Goal: Task Accomplishment & Management: Complete application form

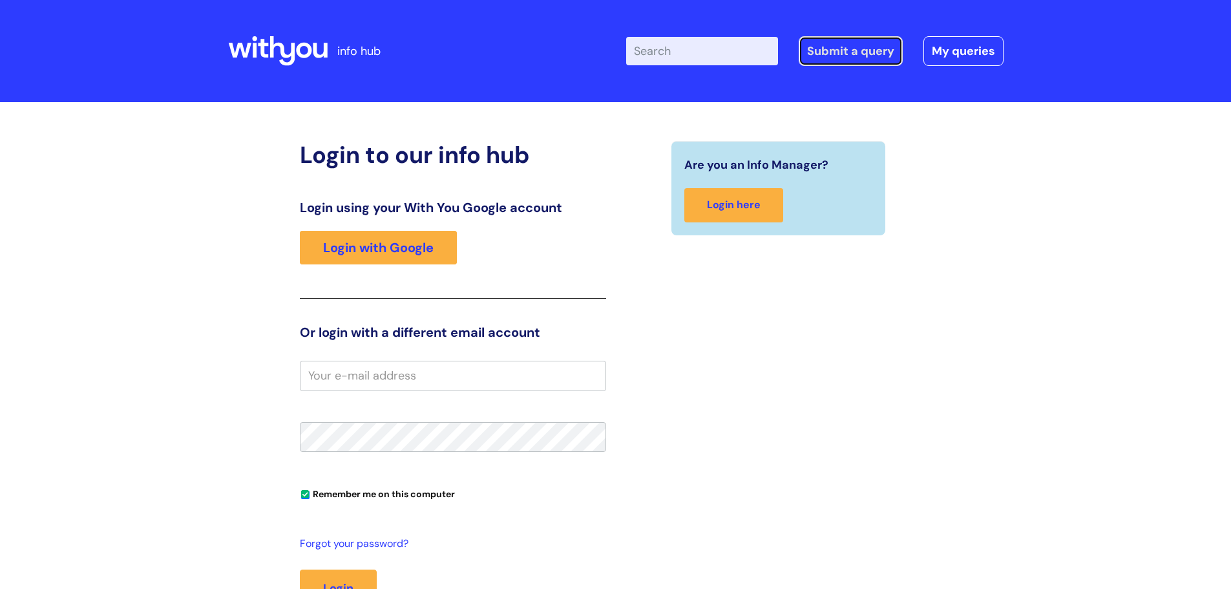
click at [845, 59] on link "Submit a query" at bounding box center [851, 51] width 104 height 30
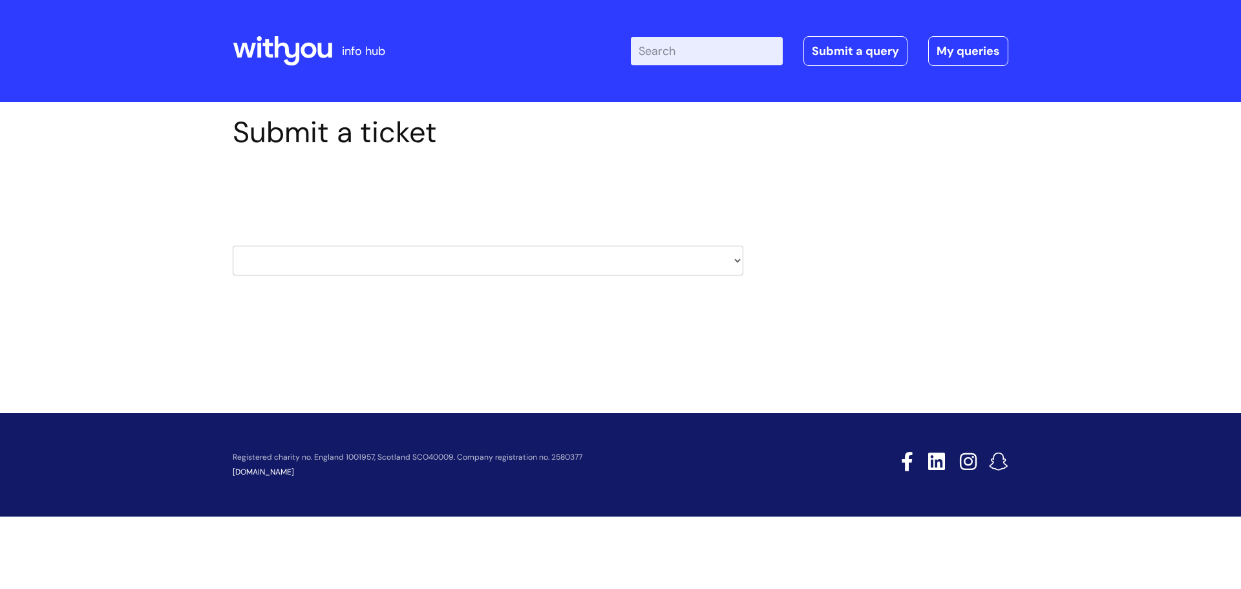
click at [738, 265] on select "HR / People IT and Support Clinical Drug Alerts Finance Accounts Data Support T…" at bounding box center [488, 261] width 511 height 30
select select "it_and_support"
click at [233, 246] on select "HR / People IT and Support Clinical Drug Alerts Finance Accounts Data Support T…" at bounding box center [488, 261] width 511 height 30
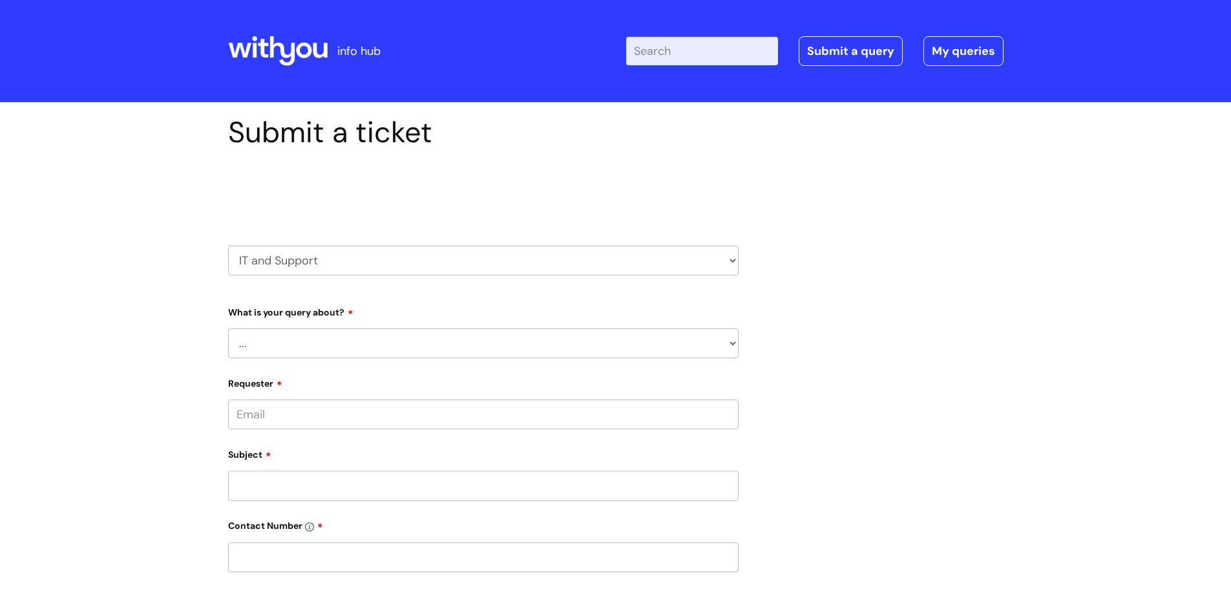
click at [312, 343] on select "... Mobile Phone Reset & MFA Accounts, Starters and Leavers IT Hardware issue I…" at bounding box center [483, 343] width 511 height 30
select select "Mobile Phone Reset & MFA"
click at [228, 328] on select "... Mobile Phone Reset & MFA Accounts, Starters and Leavers IT Hardware issue I…" at bounding box center [483, 343] width 511 height 30
click at [300, 413] on select "... Support with Mobile Phone Reset & MFA" at bounding box center [489, 410] width 500 height 30
select select "Support with Mobile Phone Reset & MFA"
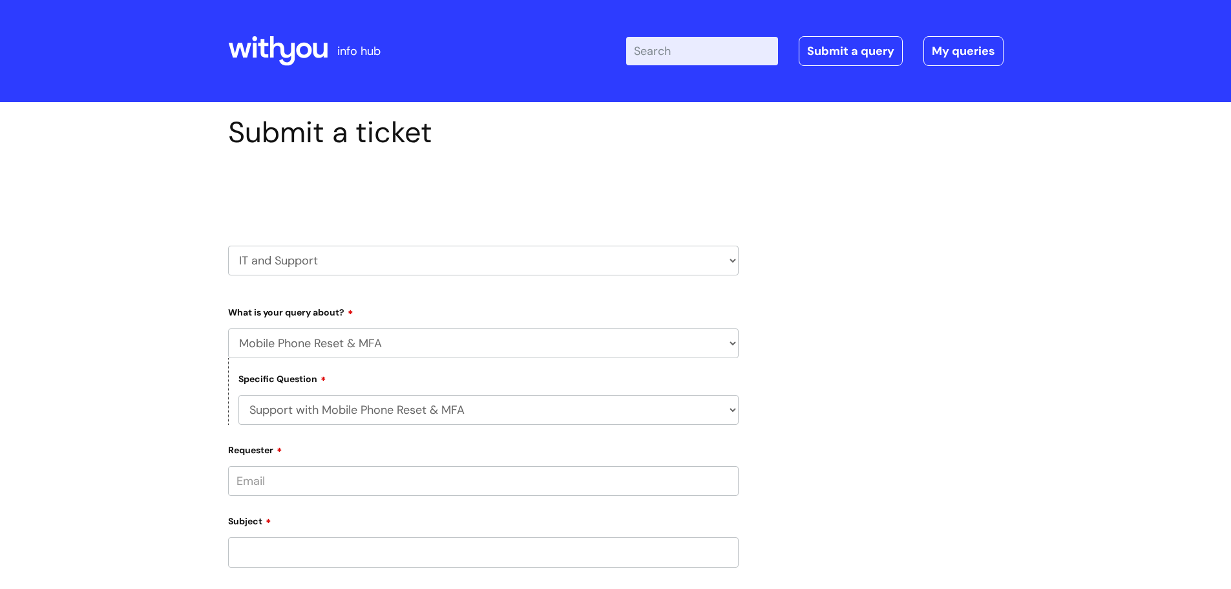
click at [239, 395] on select "... Support with Mobile Phone Reset & MFA" at bounding box center [489, 410] width 500 height 30
click at [270, 483] on input "Requester" at bounding box center [483, 481] width 511 height 30
type input "sarah.parkes@wearewithyou.org.uk"
click at [248, 533] on input "text" at bounding box center [483, 531] width 511 height 30
type input "Sarah Parkes"
